Goal: Find specific page/section: Find specific page/section

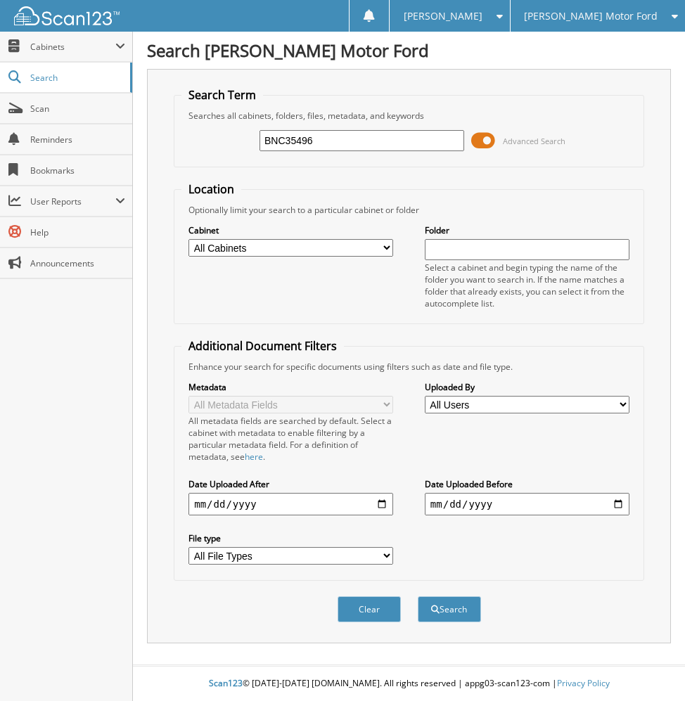
type input "BNC35496"
click at [418, 597] on button "Search" at bounding box center [449, 610] width 63 height 26
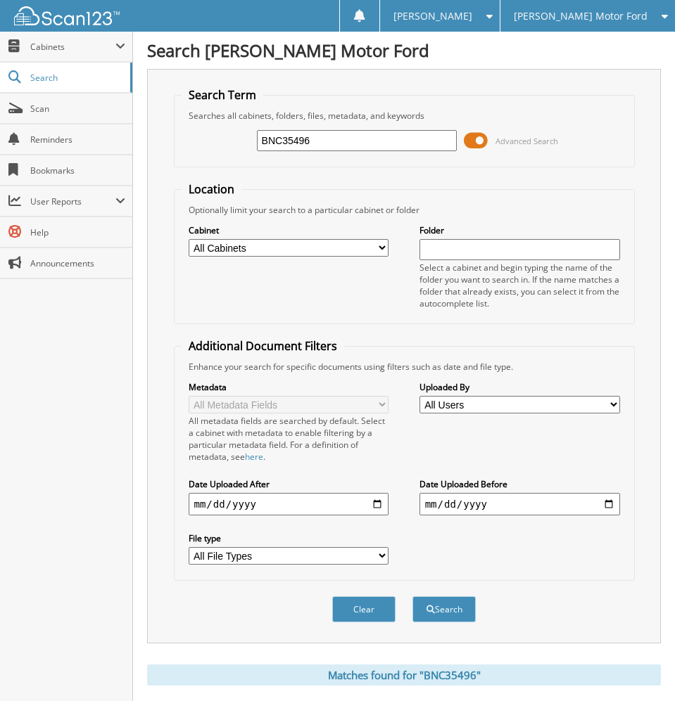
click at [484, 144] on span at bounding box center [476, 140] width 24 height 21
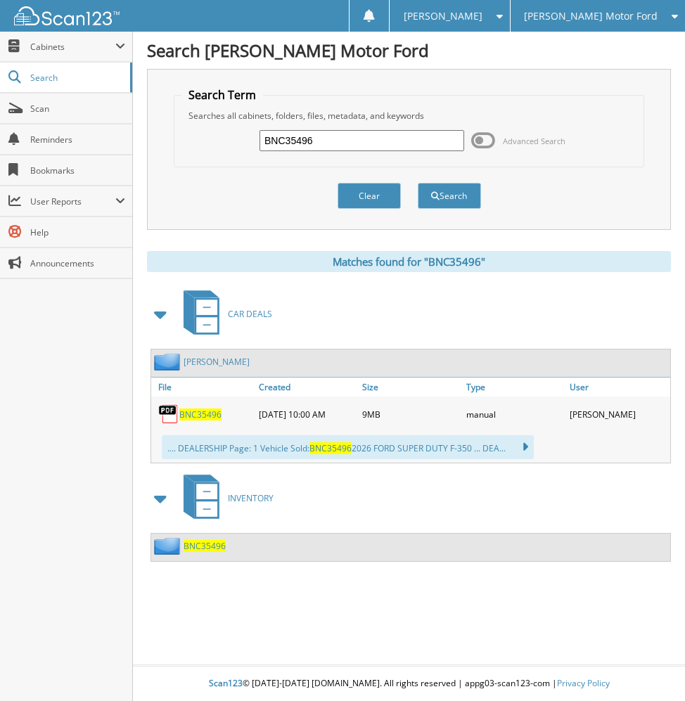
click at [203, 413] on span "BNC35496" at bounding box center [200, 415] width 42 height 12
